Goal: Task Accomplishment & Management: Use online tool/utility

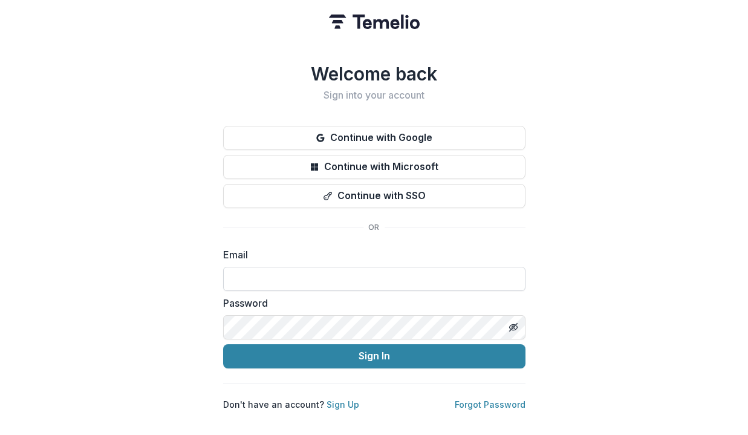
click at [355, 274] on input at bounding box center [374, 279] width 302 height 24
type input "**********"
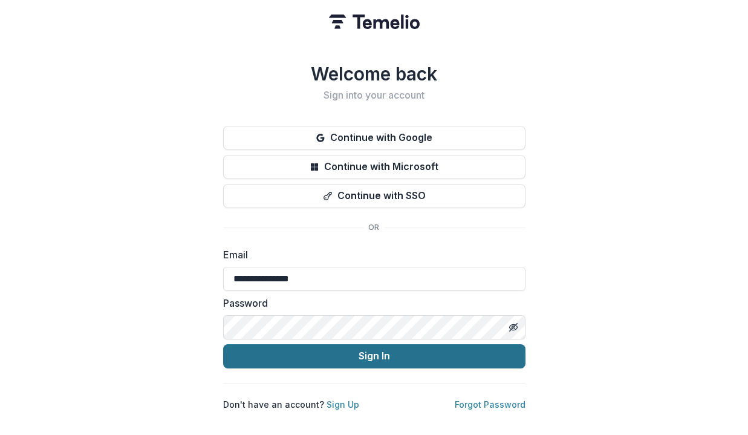
click at [365, 350] on button "Sign In" at bounding box center [374, 356] width 302 height 24
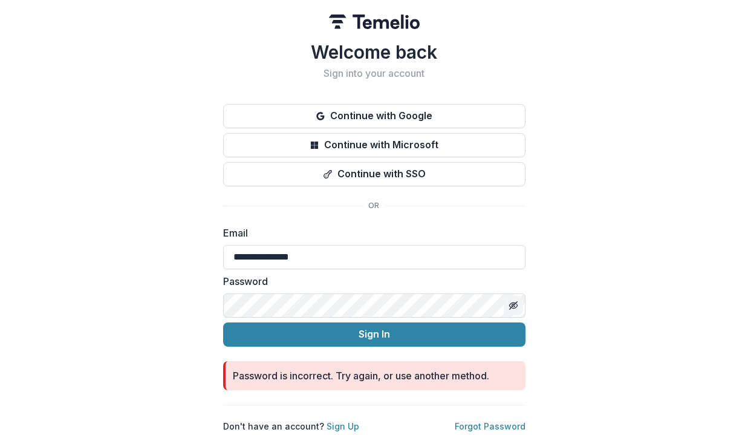
click at [510, 304] on line "Toggle password visibility" at bounding box center [512, 304] width 7 height 7
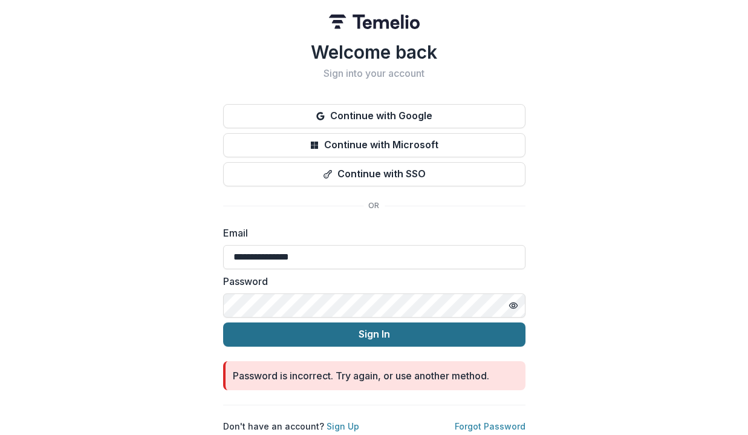
click at [426, 332] on button "Sign In" at bounding box center [374, 334] width 302 height 24
click at [474, 322] on button "Sign In" at bounding box center [374, 334] width 302 height 24
click at [332, 322] on button "Sign In" at bounding box center [374, 334] width 302 height 24
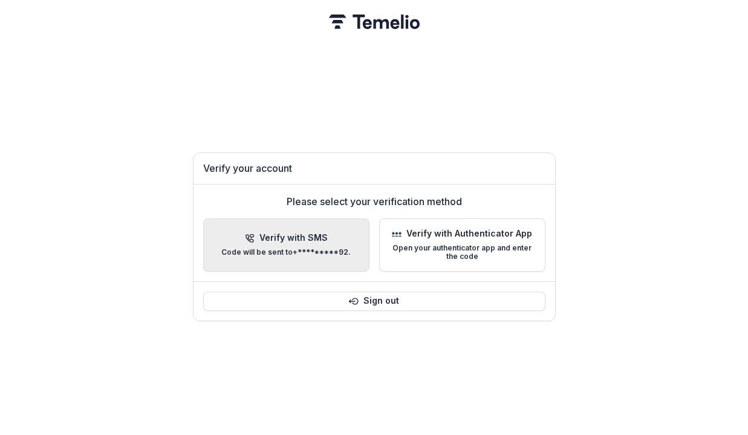
click at [315, 250] on p "Code will be sent to +*********92 ." at bounding box center [285, 252] width 129 height 8
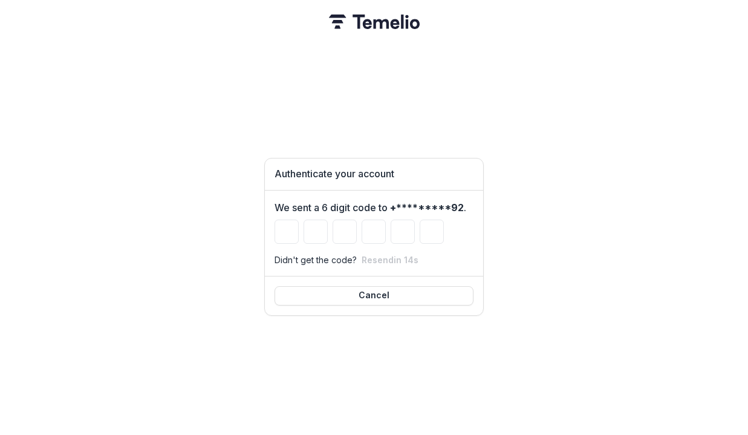
type input "*"
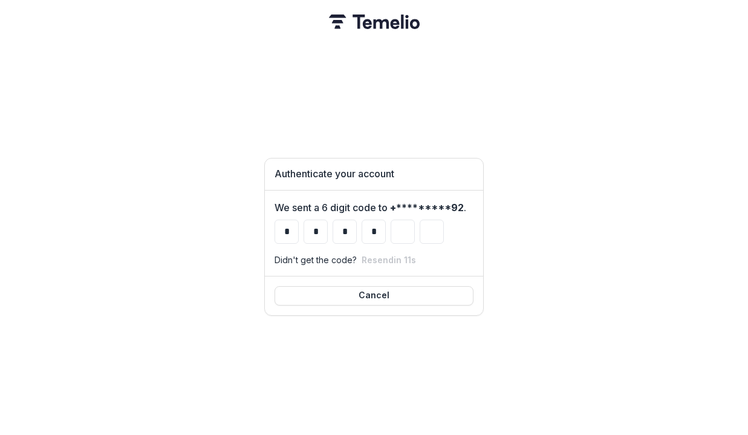
type input "*"
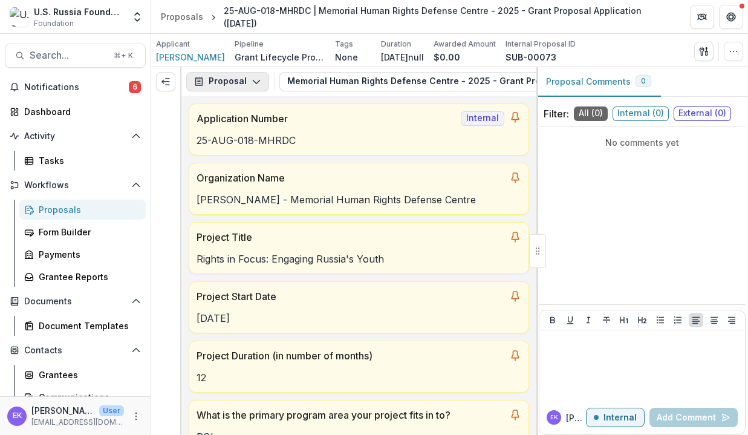
click at [253, 81] on polyline "button" at bounding box center [256, 82] width 7 height 4
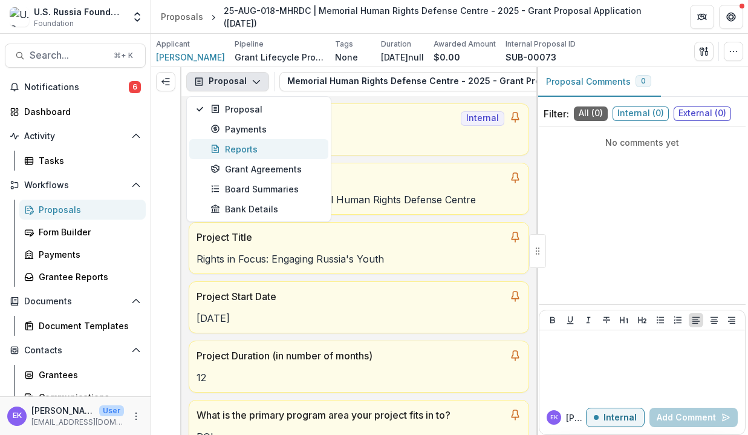
click at [260, 148] on div "Reports" at bounding box center [266, 149] width 111 height 13
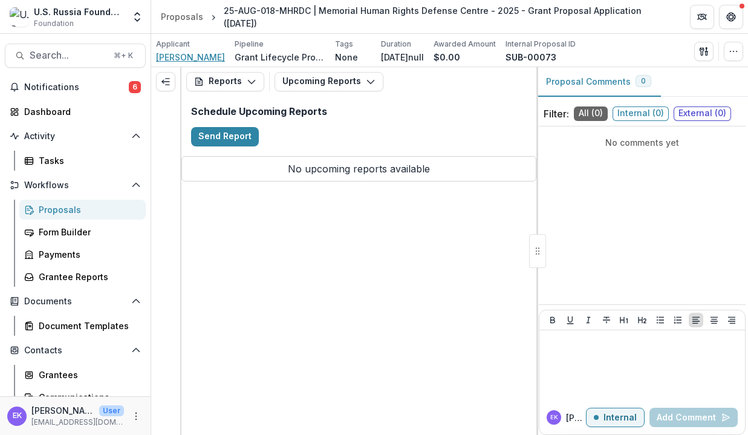
click at [180, 56] on span "NATALIA" at bounding box center [190, 57] width 69 height 13
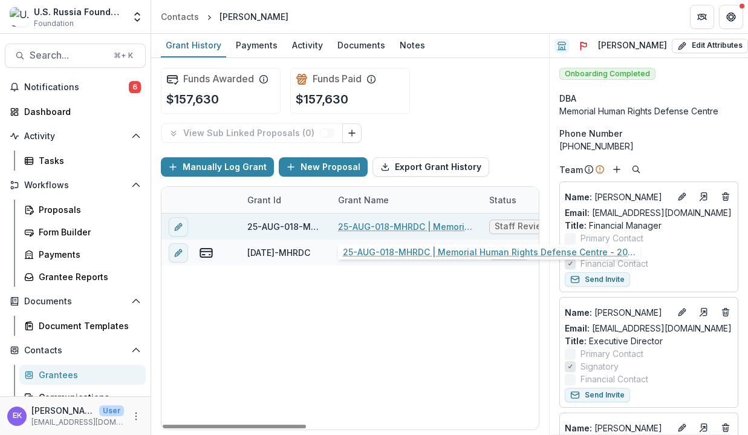
click at [368, 223] on link "25-AUG-018-MHRDC | Memorial Human Rights Defense Centre - 2025 - Grant Proposal…" at bounding box center [406, 226] width 137 height 13
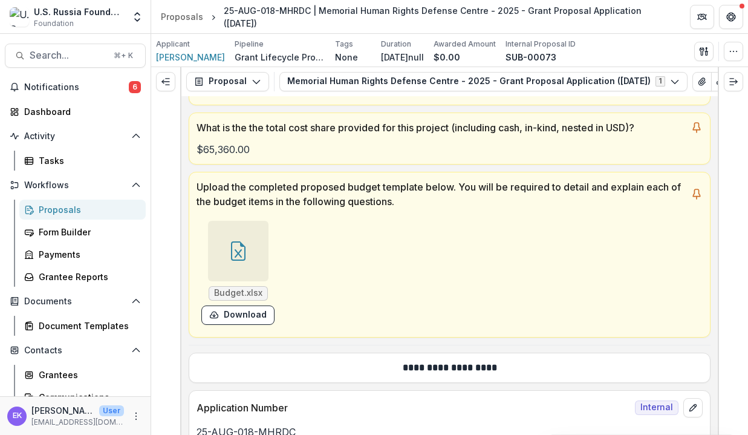
scroll to position [408, 0]
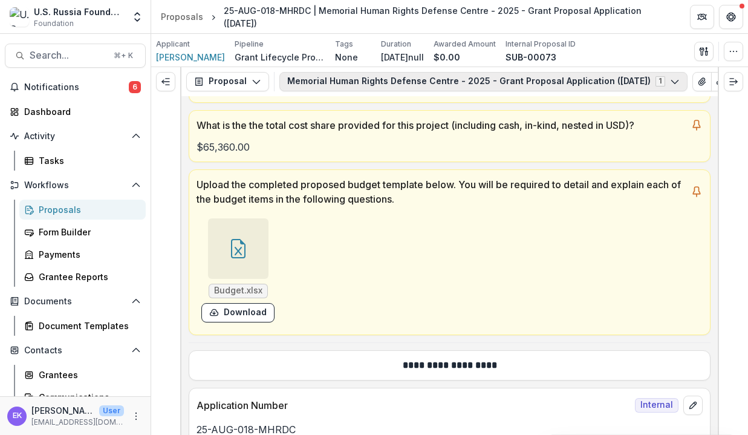
click at [678, 83] on icon "button" at bounding box center [675, 82] width 10 height 10
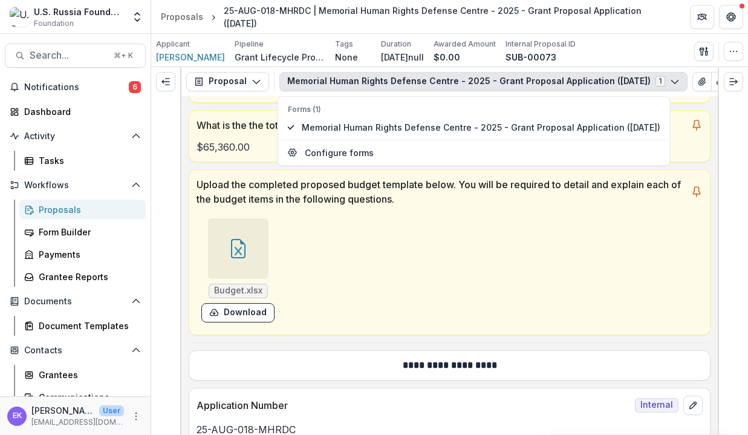
click at [678, 83] on icon "button" at bounding box center [675, 82] width 10 height 10
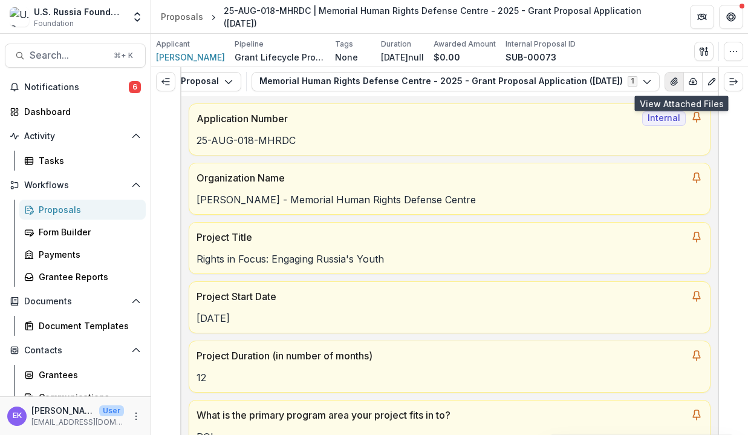
scroll to position [0, 28]
click at [679, 88] on button "View Attached Files" at bounding box center [673, 81] width 19 height 19
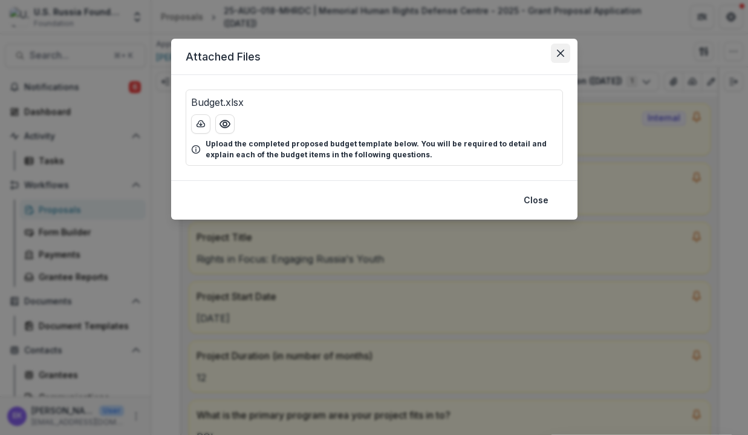
click at [558, 51] on icon "Close" at bounding box center [560, 53] width 7 height 7
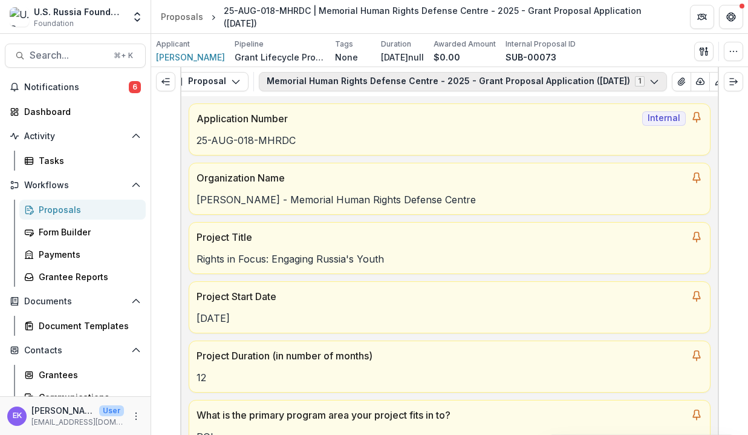
scroll to position [0, 0]
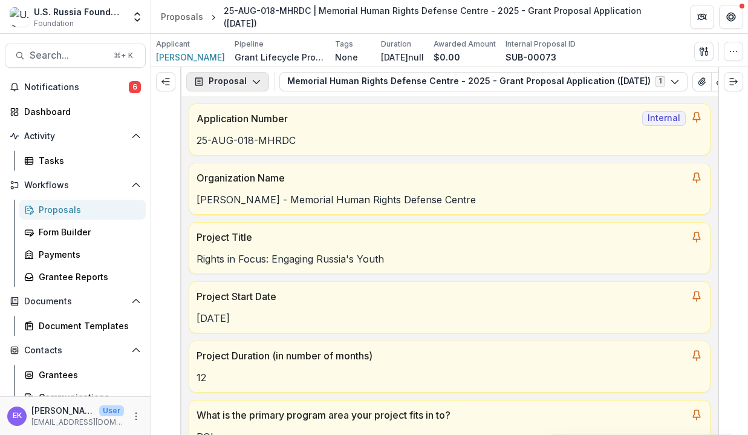
click at [256, 80] on icon "button" at bounding box center [257, 82] width 10 height 10
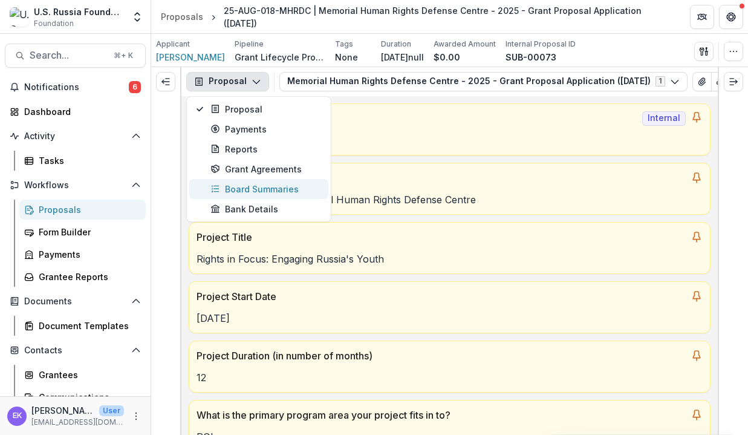
click at [272, 187] on div "Board Summaries" at bounding box center [266, 189] width 111 height 13
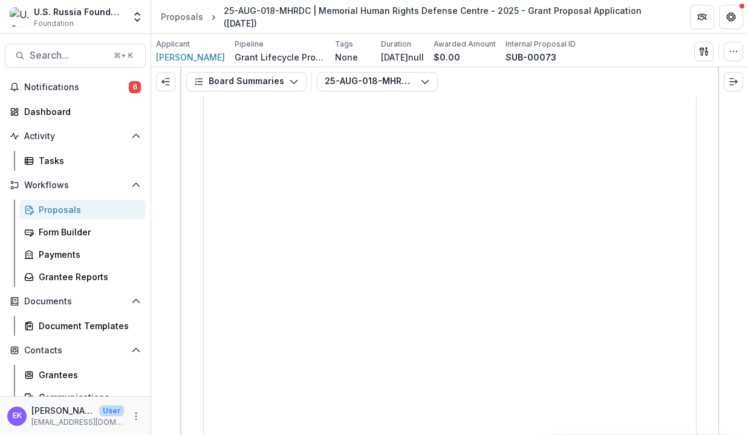
scroll to position [137, 0]
click at [273, 76] on button "Board Summaries" at bounding box center [246, 81] width 120 height 19
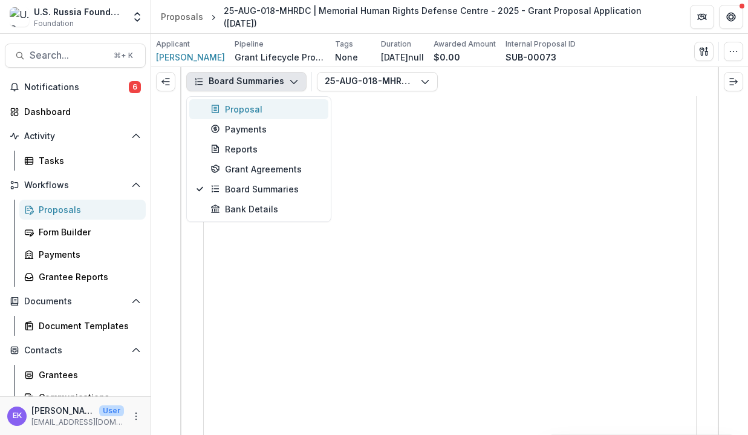
click at [257, 109] on div "Proposal" at bounding box center [266, 109] width 111 height 13
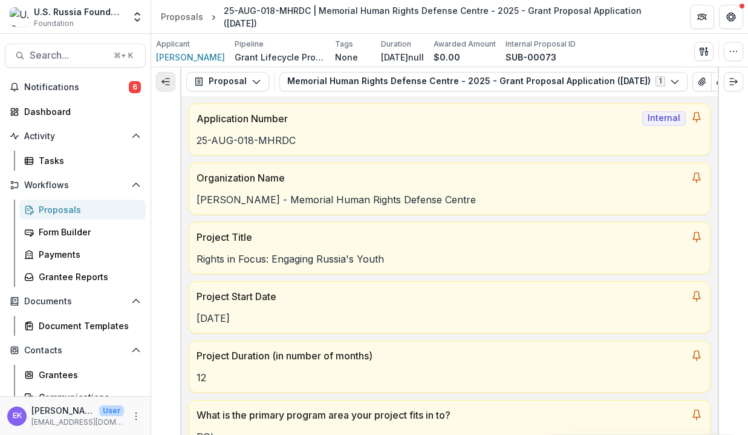
click at [168, 83] on icon "Expand left" at bounding box center [166, 82] width 10 height 10
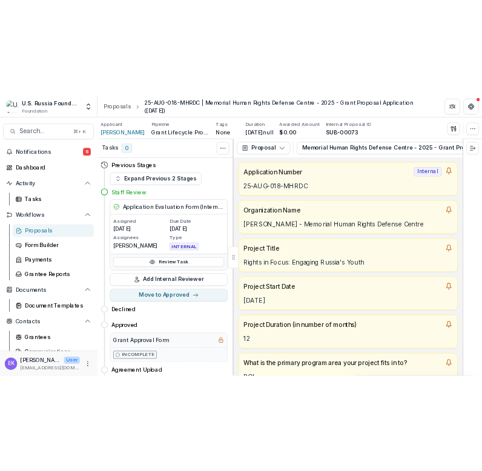
scroll to position [21, 0]
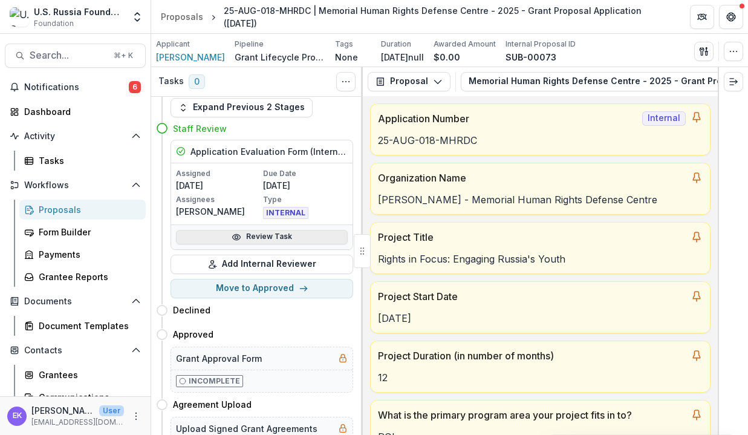
click at [235, 235] on circle at bounding box center [236, 236] width 3 height 3
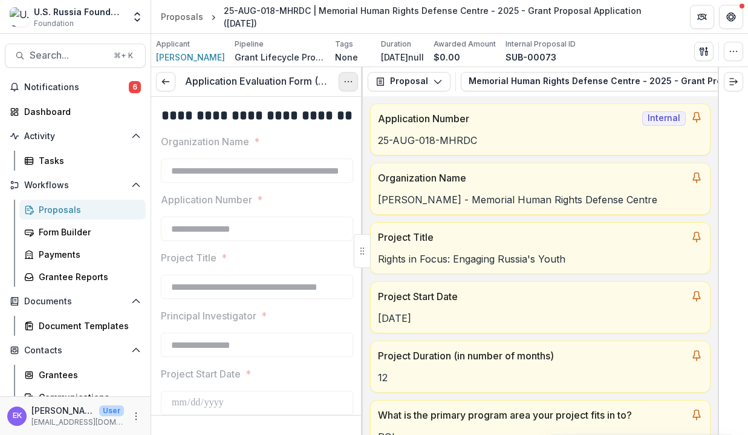
click at [347, 79] on icon "Options" at bounding box center [349, 82] width 10 height 10
click at [313, 113] on link "View task" at bounding box center [290, 109] width 129 height 20
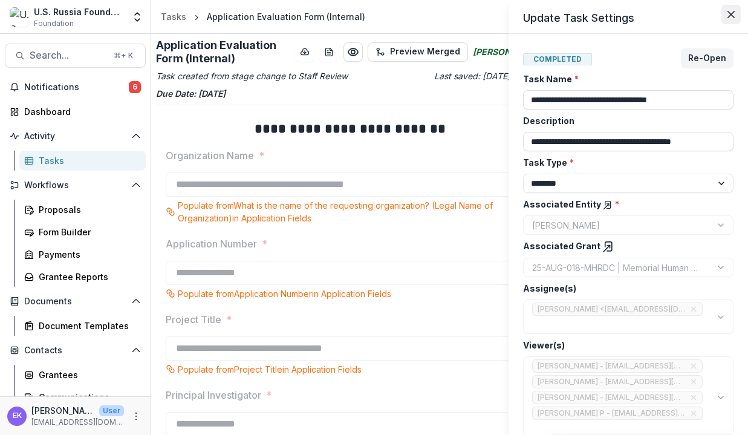
click at [727, 13] on button "Close" at bounding box center [731, 14] width 19 height 19
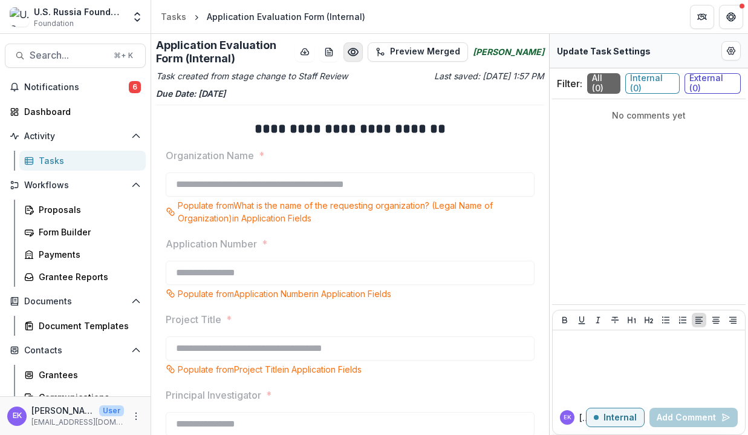
click at [355, 53] on circle "Preview de4f6c8d-016f-4707-b789-f0a45bb9d0cc.pdf" at bounding box center [353, 52] width 4 height 4
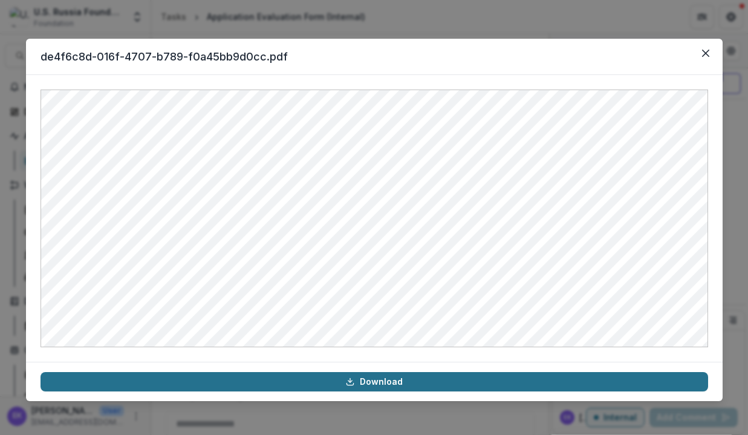
click at [437, 376] on link "Download" at bounding box center [375, 381] width 668 height 19
